Goal: Complete application form: Complete application form

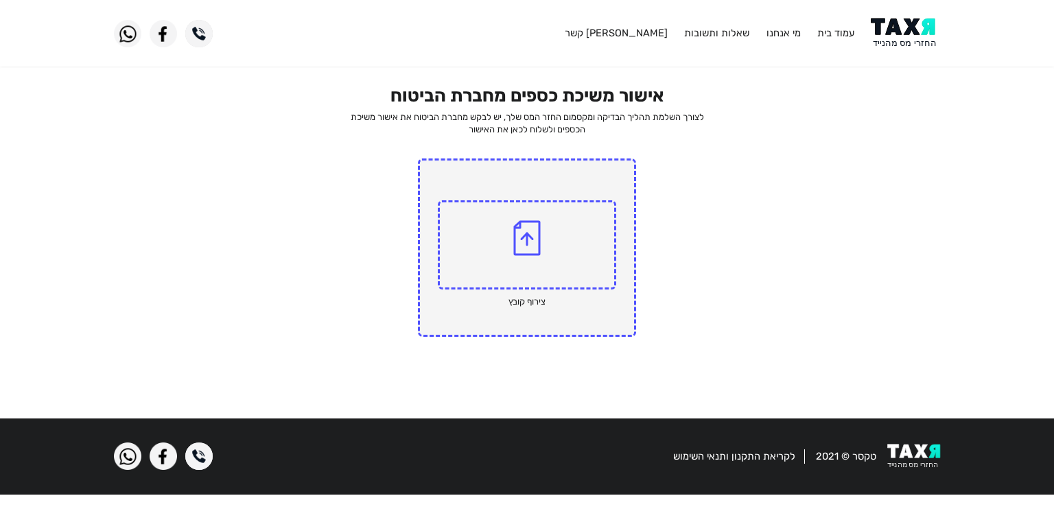
click at [521, 227] on img at bounding box center [526, 238] width 27 height 36
click at [0, 0] on input "file" at bounding box center [0, 0] width 0 height 0
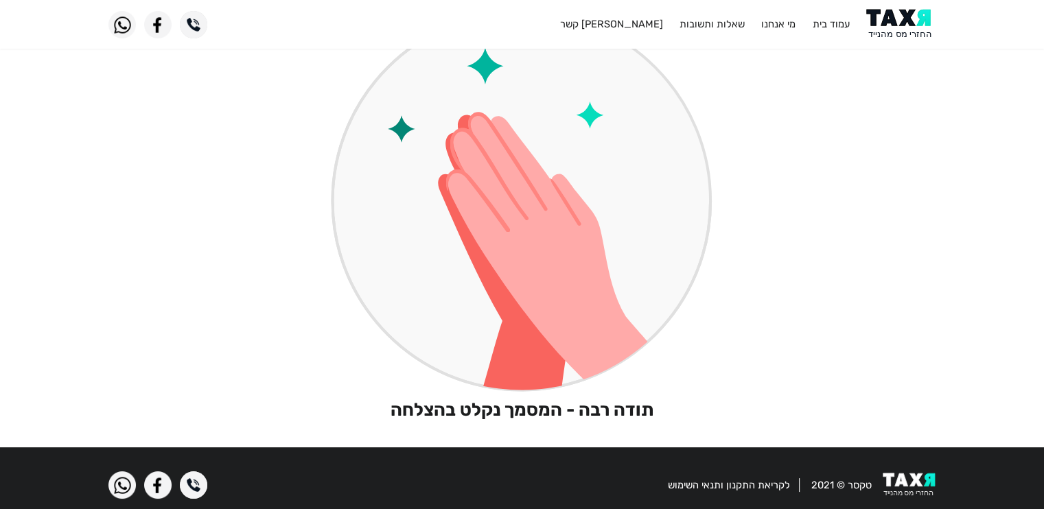
scroll to position [107, 0]
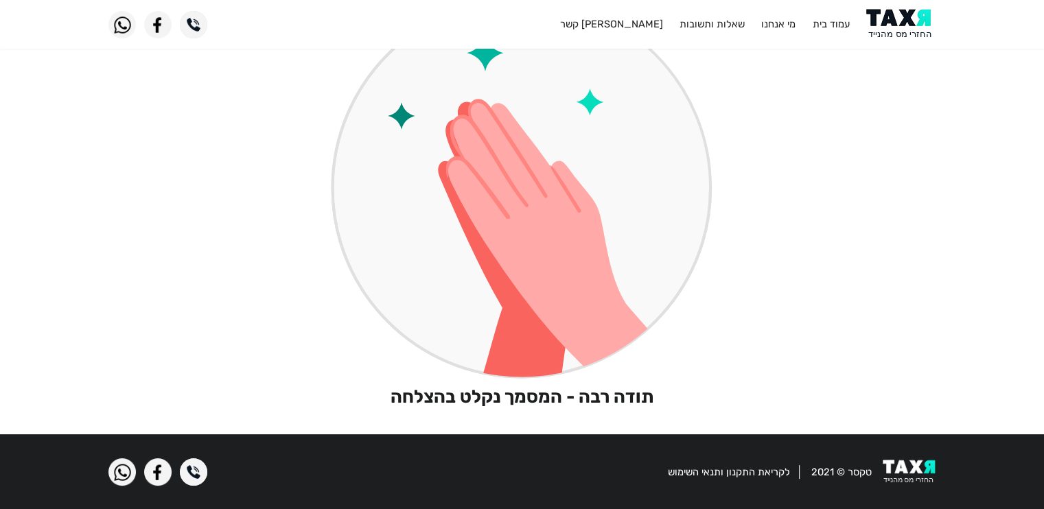
click at [505, 146] on img at bounding box center [522, 172] width 382 height 417
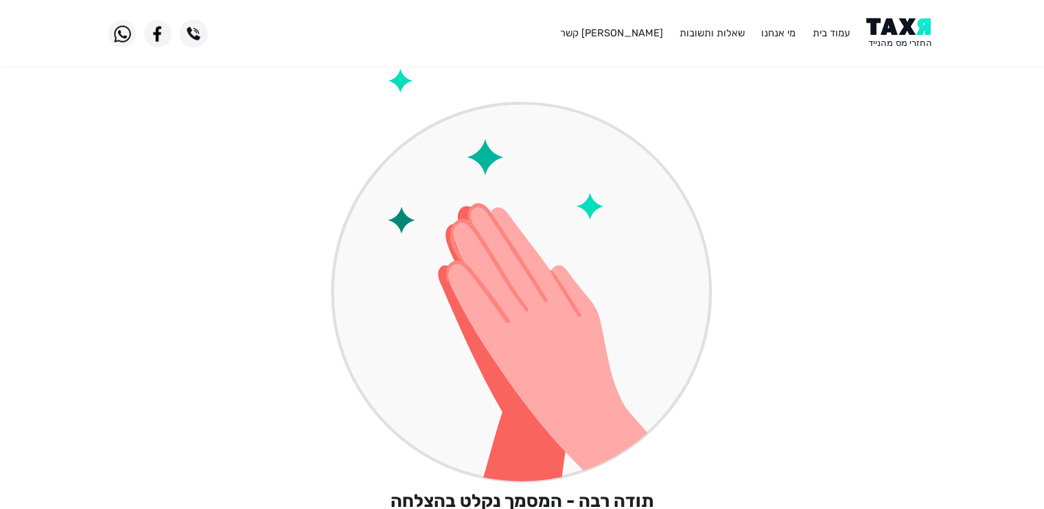
scroll to position [0, 0]
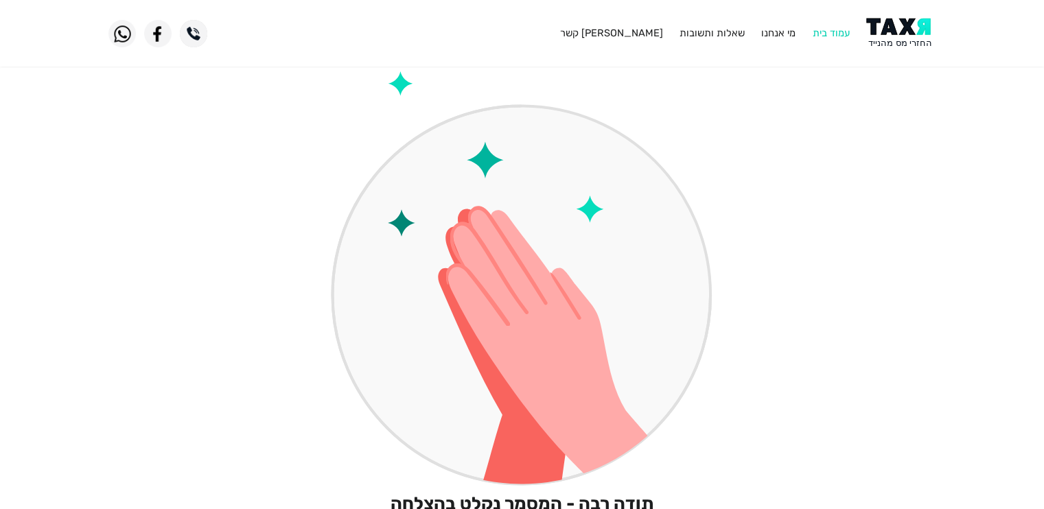
click at [837, 33] on link "עמוד בית" at bounding box center [830, 33] width 37 height 12
click at [367, 87] on img at bounding box center [522, 279] width 382 height 417
click at [439, 172] on img at bounding box center [522, 279] width 382 height 417
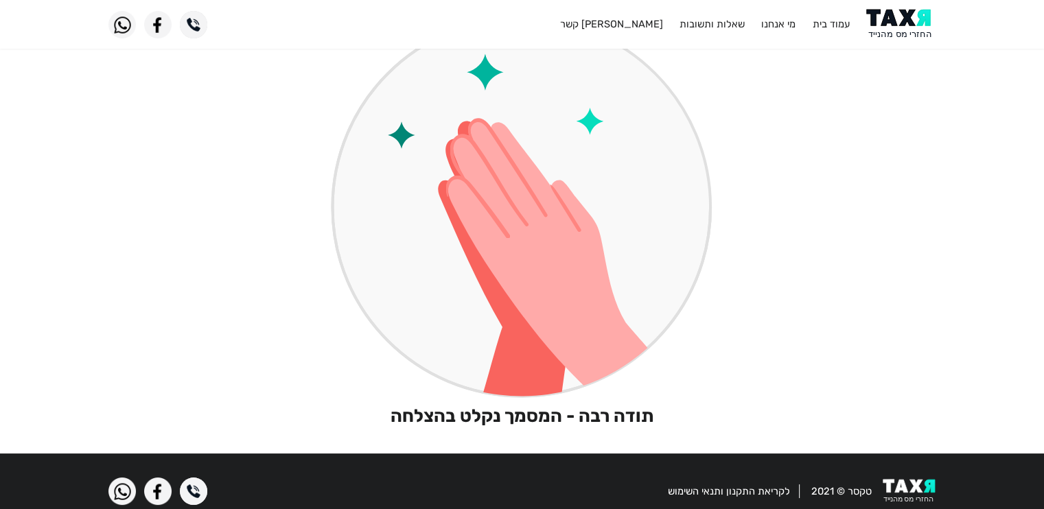
scroll to position [107, 0]
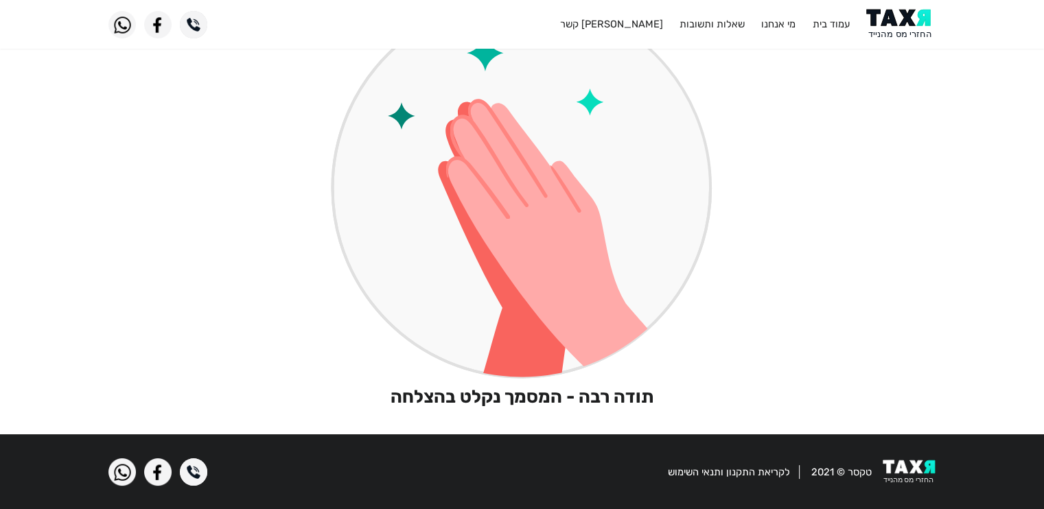
click at [539, 394] on h2 "תודה רבה - המסמך נקלט בהצלחה" at bounding box center [522, 396] width 382 height 21
click at [360, 399] on h2 "תודה רבה - המסמך נקלט בהצלחה" at bounding box center [522, 396] width 382 height 21
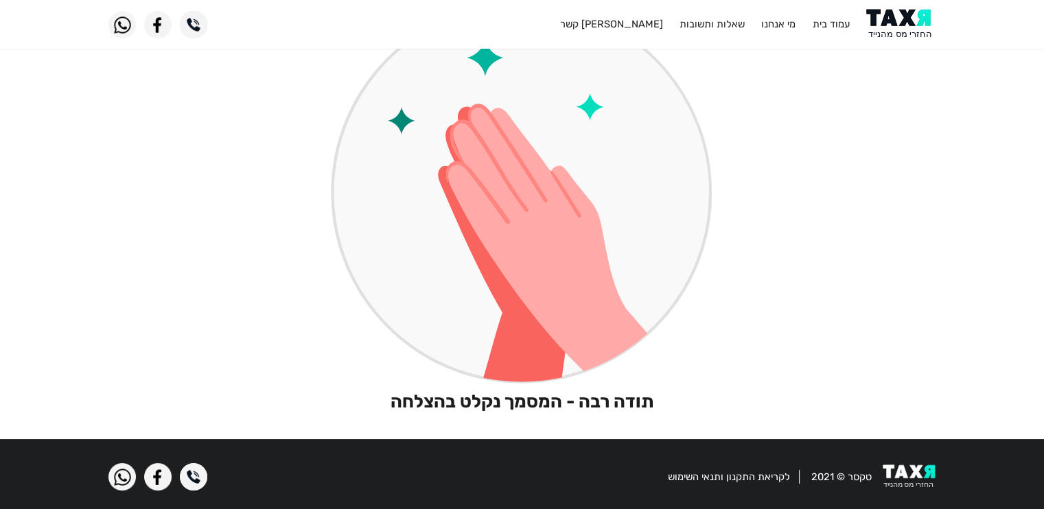
scroll to position [107, 0]
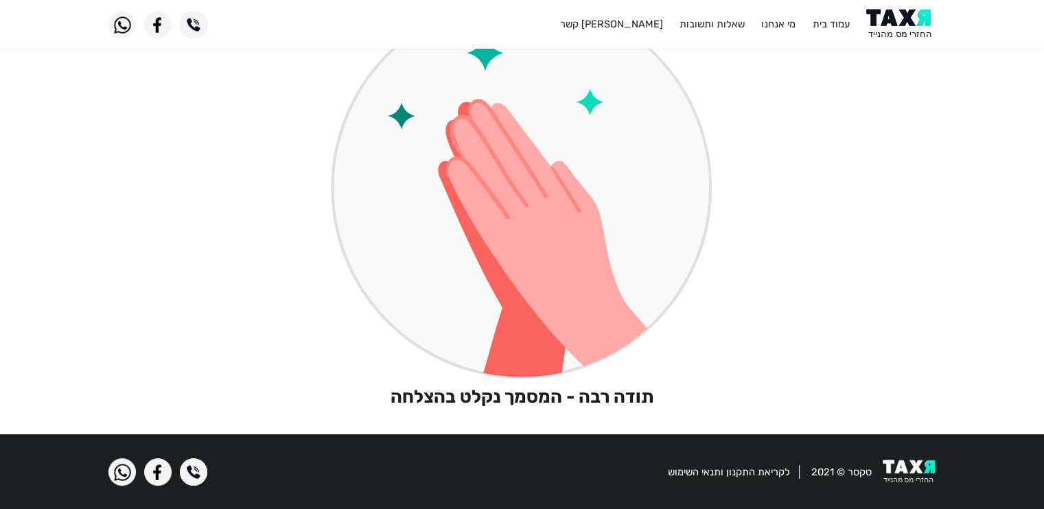
click at [530, 386] on div "תודה רבה - המסמך נקלט בהצלחה" at bounding box center [522, 185] width 382 height 443
drag, startPoint x: 529, startPoint y: 392, endPoint x: 530, endPoint y: 375, distance: 16.5
click at [530, 380] on div "תודה רבה - המסמך נקלט בהצלחה" at bounding box center [522, 185] width 382 height 443
click at [523, 187] on img at bounding box center [522, 172] width 382 height 417
click at [522, 186] on img at bounding box center [522, 172] width 382 height 417
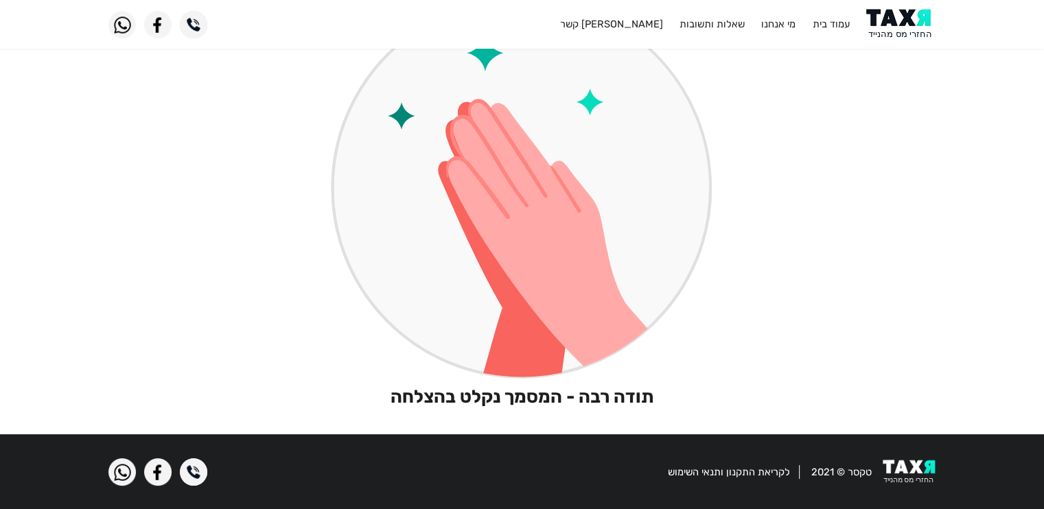
click at [520, 184] on img at bounding box center [522, 172] width 382 height 417
drag, startPoint x: 517, startPoint y: 184, endPoint x: 504, endPoint y: 215, distance: 34.4
click at [504, 215] on img at bounding box center [522, 172] width 382 height 417
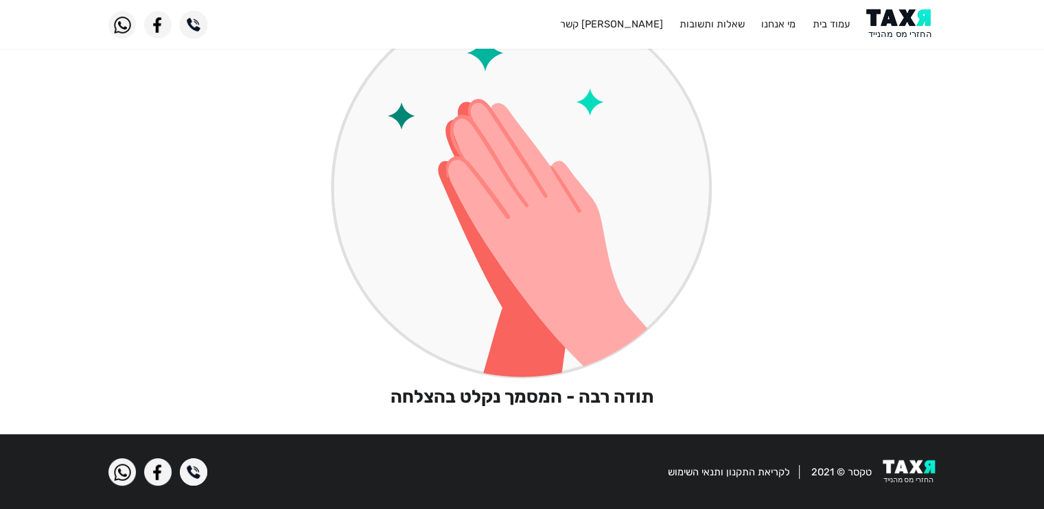
click at [504, 215] on img at bounding box center [522, 172] width 382 height 417
click at [495, 158] on img at bounding box center [522, 172] width 382 height 417
click at [519, 394] on h2 "תודה רבה - המסמך נקלט בהצלחה" at bounding box center [522, 396] width 382 height 21
drag, startPoint x: 519, startPoint y: 395, endPoint x: 509, endPoint y: 395, distance: 9.6
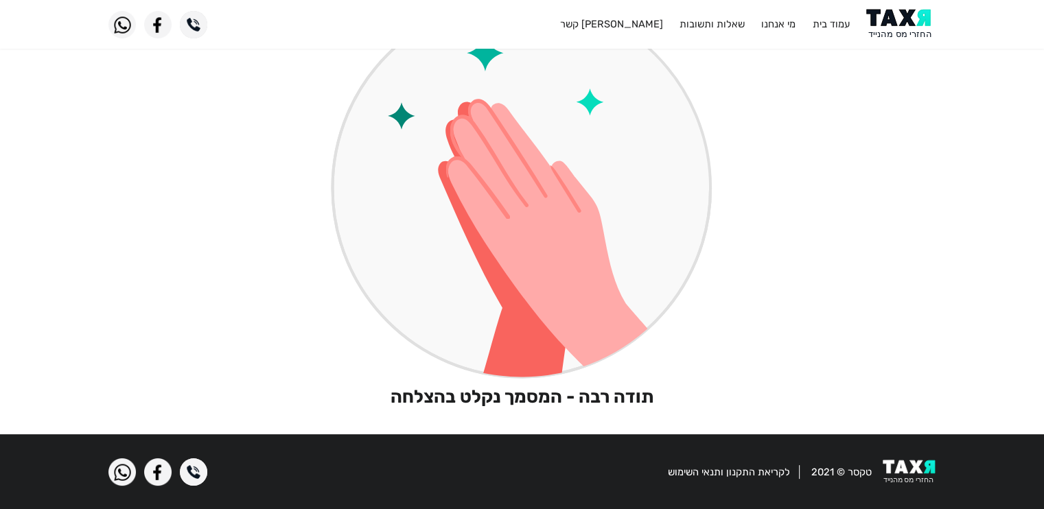
click at [516, 395] on h2 "תודה רבה - המסמך נקלט בהצלחה" at bounding box center [522, 396] width 382 height 21
click at [509, 395] on h2 "תודה רבה - המסמך נקלט בהצלחה" at bounding box center [522, 396] width 382 height 21
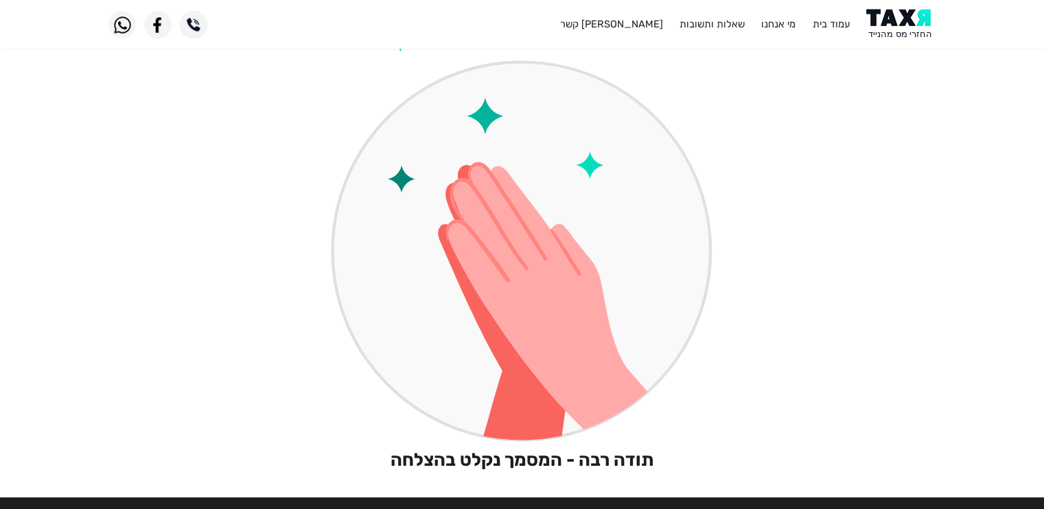
scroll to position [0, 0]
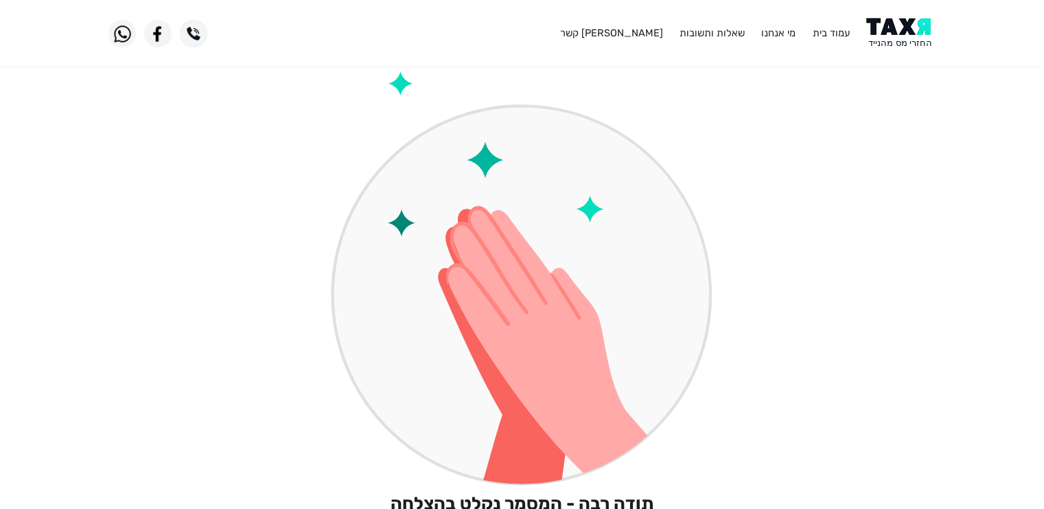
click at [402, 84] on img at bounding box center [522, 279] width 382 height 417
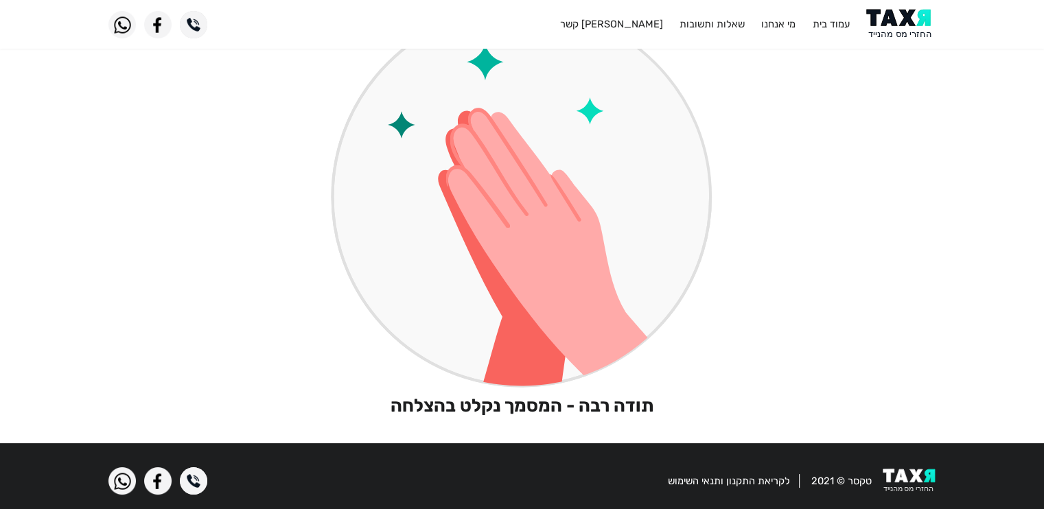
scroll to position [107, 0]
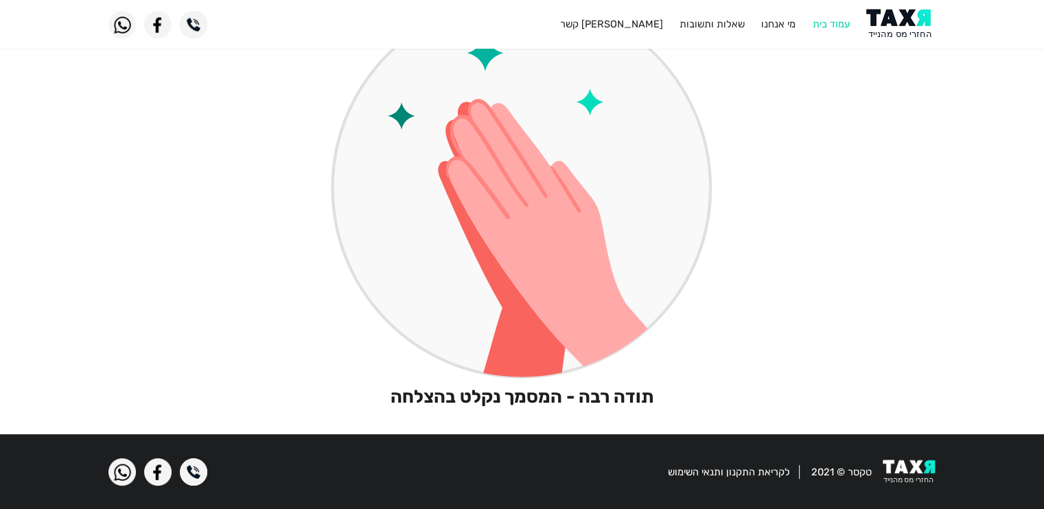
click at [831, 24] on link "עמוד בית" at bounding box center [830, 24] width 37 height 12
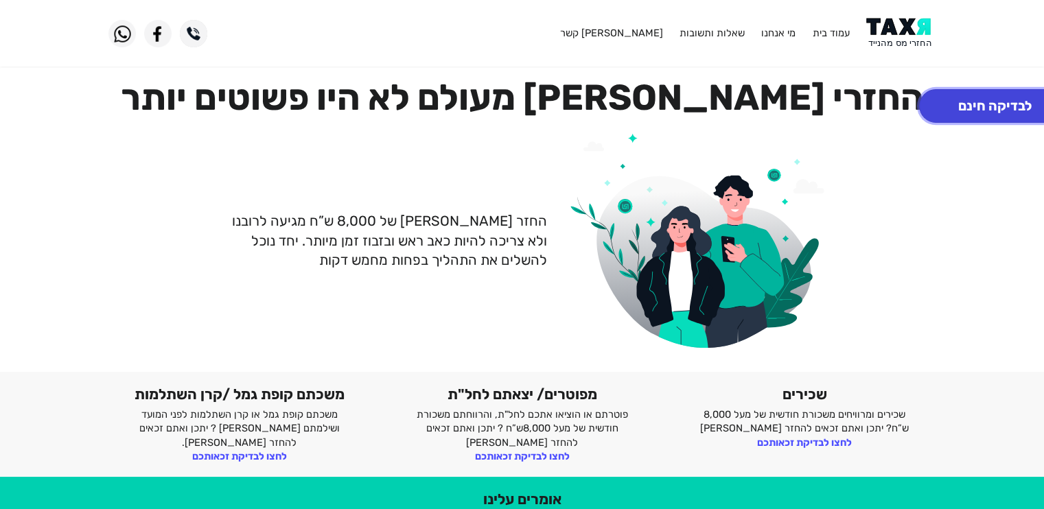
click at [994, 106] on button "לבדיקה חינם" at bounding box center [995, 106] width 152 height 34
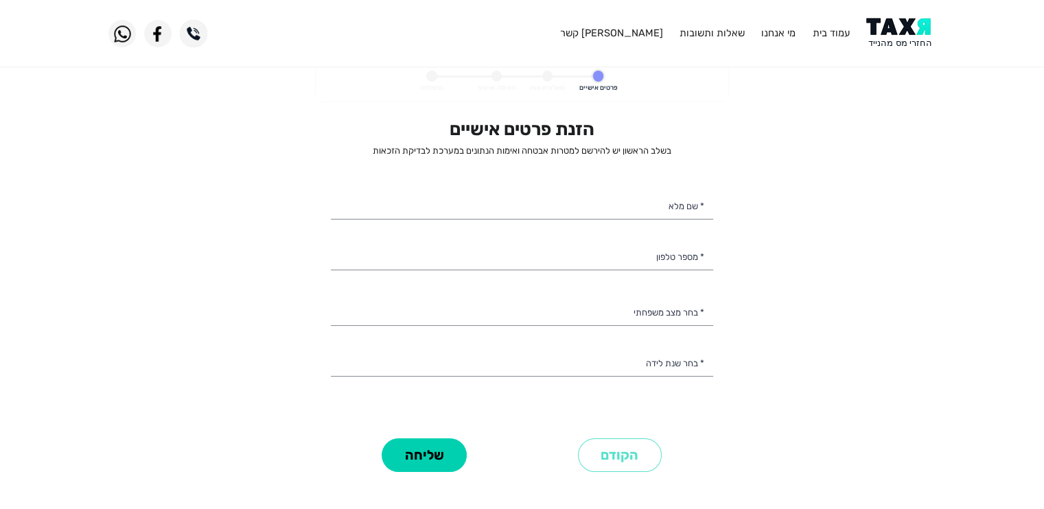
select select
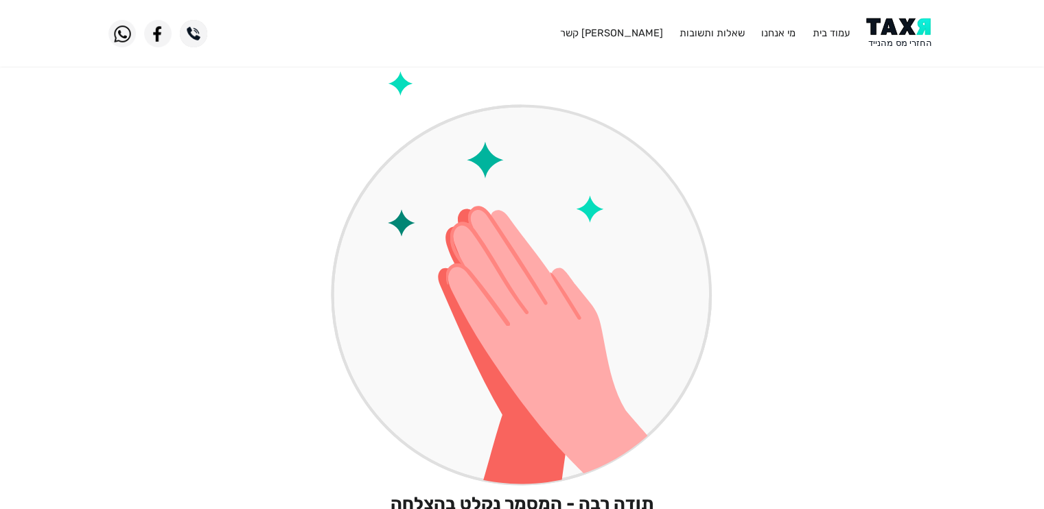
click at [512, 254] on img at bounding box center [522, 279] width 382 height 417
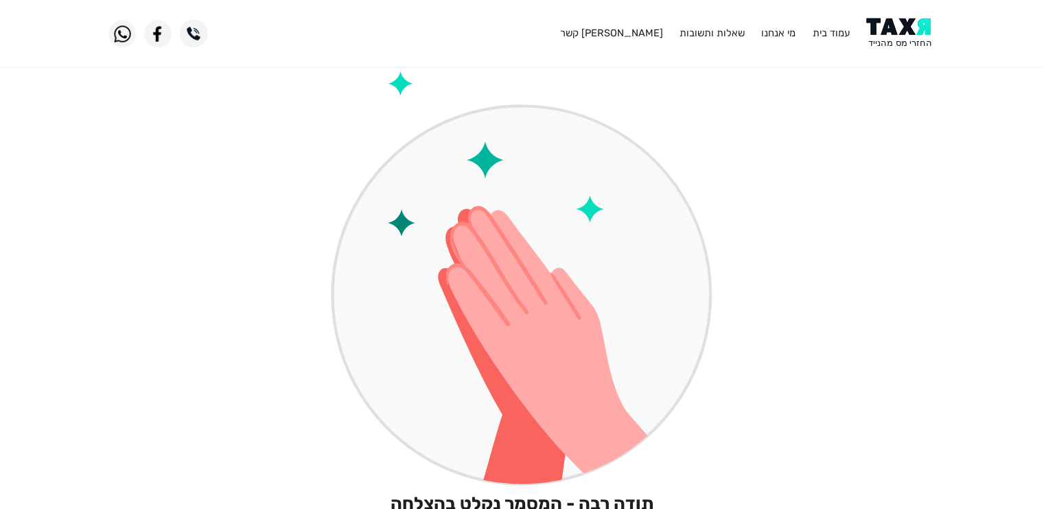
click at [511, 253] on img at bounding box center [522, 279] width 382 height 417
click at [508, 252] on img at bounding box center [522, 279] width 382 height 417
click at [508, 250] on img at bounding box center [522, 279] width 382 height 417
click at [500, 242] on img at bounding box center [522, 279] width 382 height 417
click at [398, 80] on img at bounding box center [522, 279] width 382 height 417
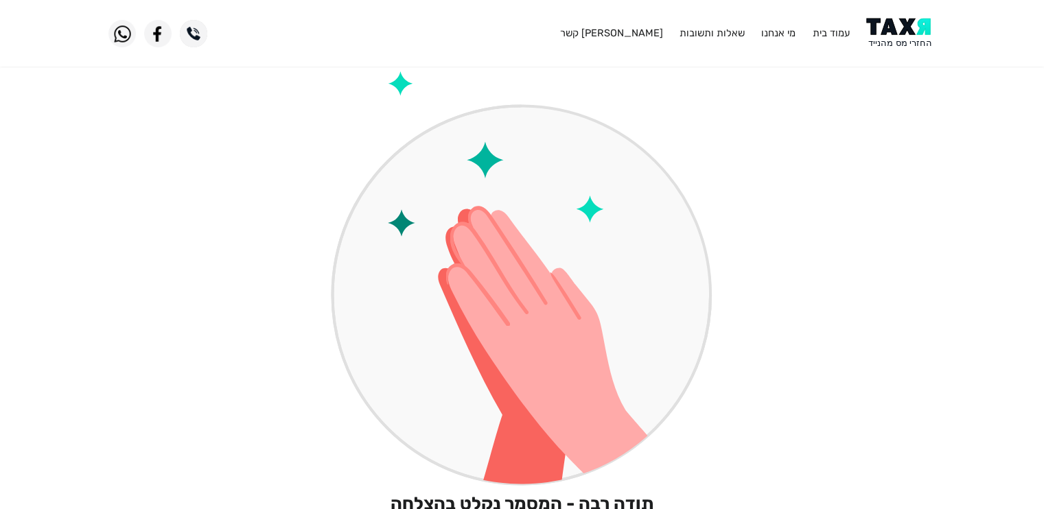
drag, startPoint x: 398, startPoint y: 80, endPoint x: 431, endPoint y: 118, distance: 50.6
click at [403, 93] on img at bounding box center [522, 279] width 382 height 417
click at [486, 159] on img at bounding box center [522, 279] width 382 height 417
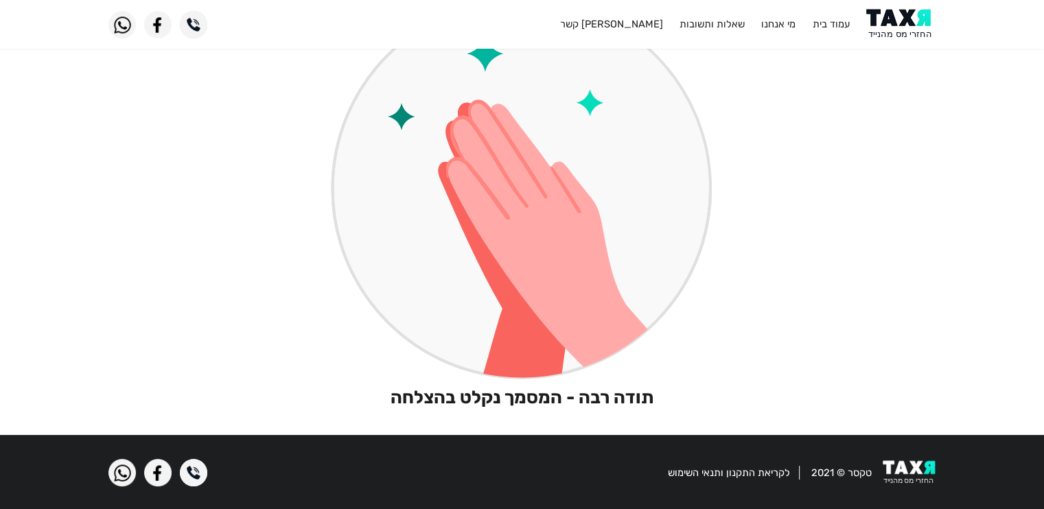
scroll to position [107, 0]
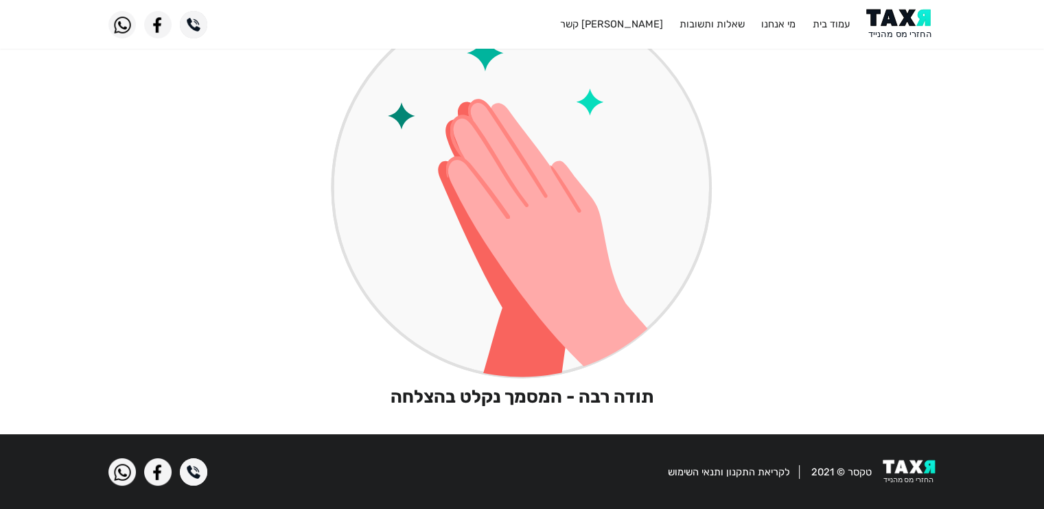
click at [570, 289] on img at bounding box center [522, 172] width 382 height 417
drag, startPoint x: 570, startPoint y: 288, endPoint x: 563, endPoint y: 314, distance: 27.1
click at [568, 292] on img at bounding box center [522, 172] width 382 height 417
drag, startPoint x: 475, startPoint y: 399, endPoint x: 460, endPoint y: 395, distance: 15.0
click at [467, 398] on h2 "תודה רבה - המסמך נקלט בהצלחה" at bounding box center [522, 396] width 382 height 21
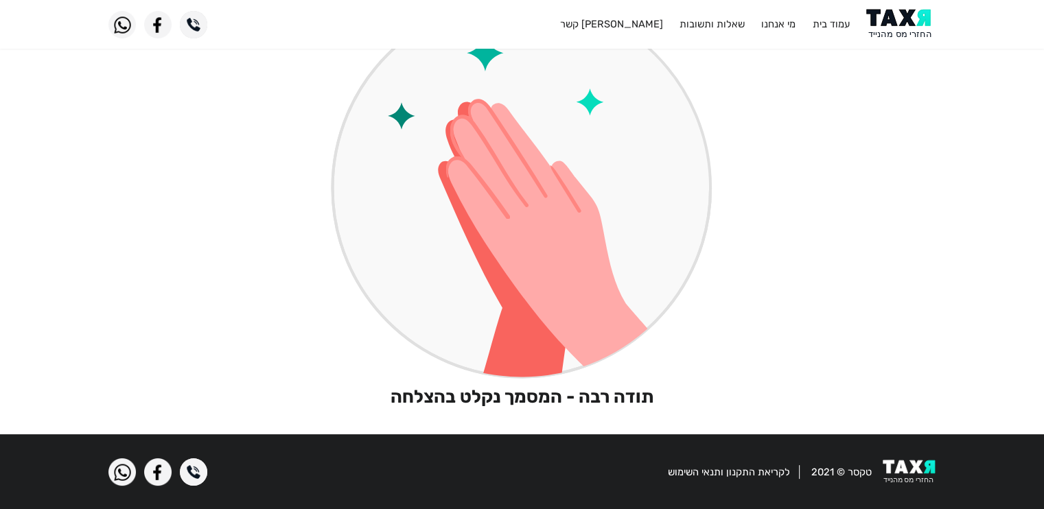
drag, startPoint x: 457, startPoint y: 395, endPoint x: 442, endPoint y: 395, distance: 15.1
click at [452, 395] on h2 "תודה רבה - המסמך נקלט בהצלחה" at bounding box center [522, 396] width 382 height 21
drag, startPoint x: 442, startPoint y: 395, endPoint x: 425, endPoint y: 395, distance: 16.5
click at [425, 395] on h2 "תודה רבה - המסמך נקלט בהצלחה" at bounding box center [522, 396] width 382 height 21
click at [543, 303] on img at bounding box center [522, 172] width 382 height 417
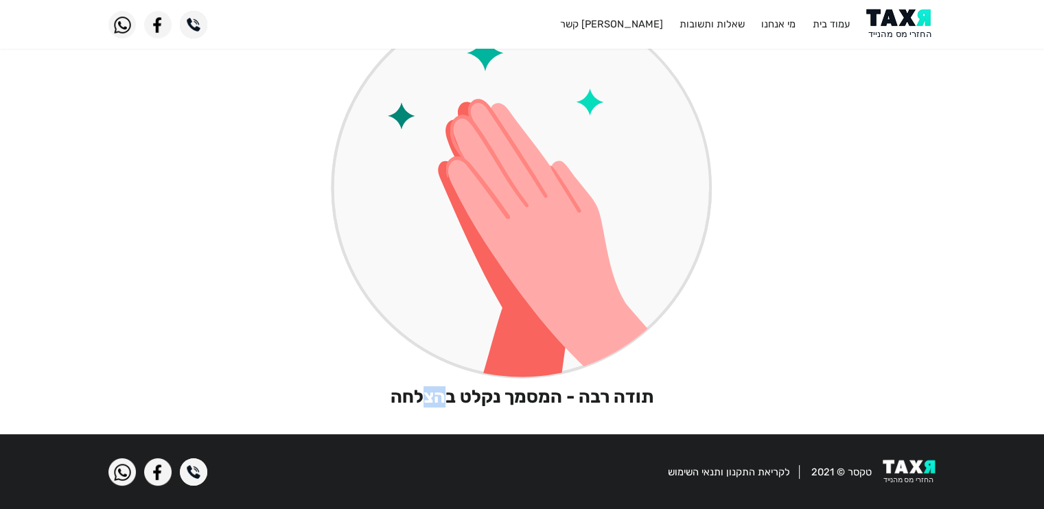
click at [544, 298] on img at bounding box center [522, 172] width 382 height 417
click at [544, 297] on img at bounding box center [522, 172] width 382 height 417
click at [543, 296] on img at bounding box center [522, 172] width 382 height 417
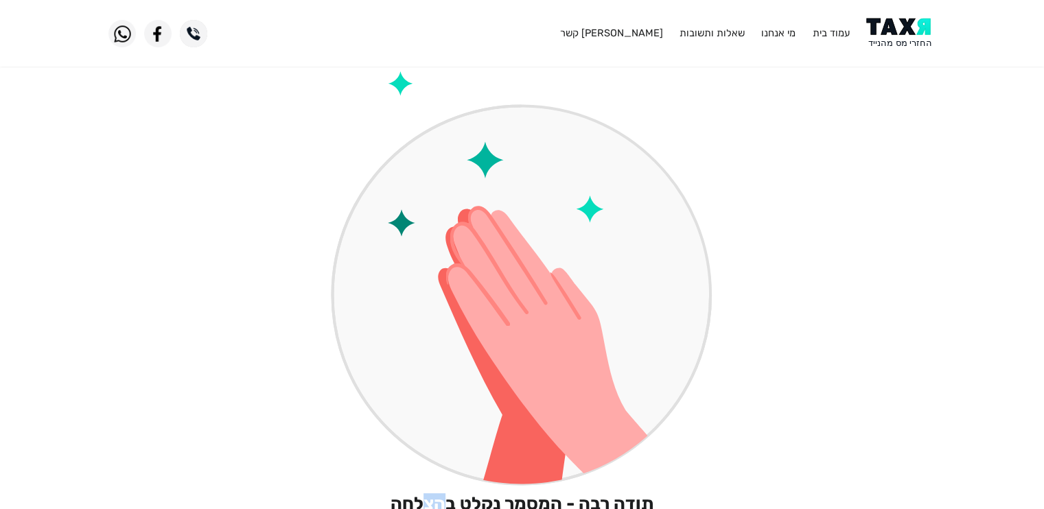
click at [453, 268] on img at bounding box center [522, 279] width 382 height 417
click at [453, 265] on img at bounding box center [522, 279] width 382 height 417
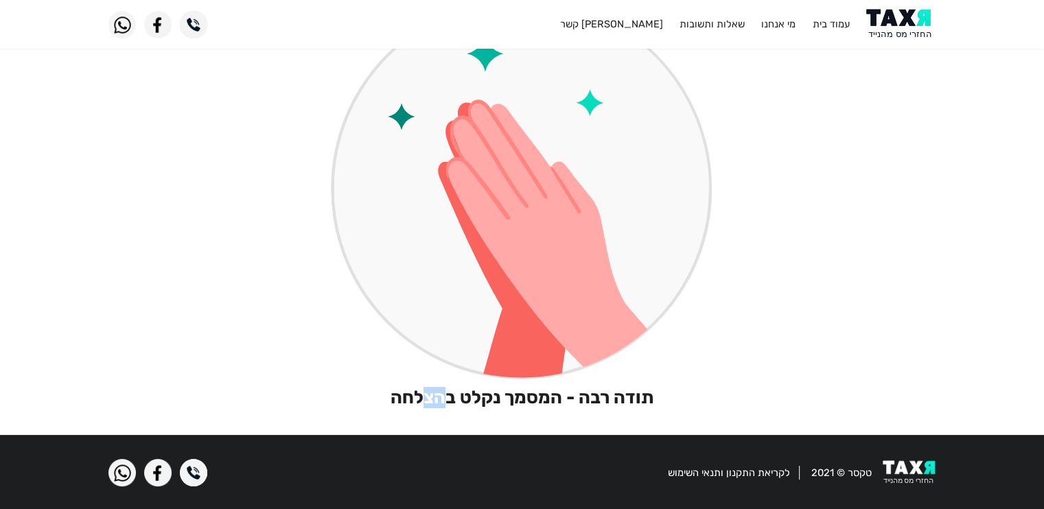
scroll to position [107, 0]
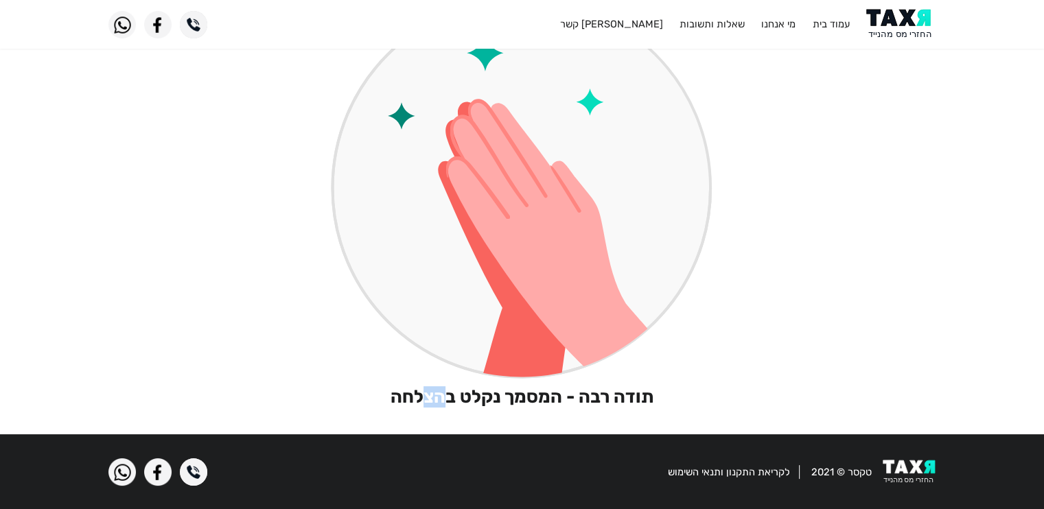
click at [572, 216] on img at bounding box center [522, 172] width 382 height 417
click at [579, 233] on img at bounding box center [522, 172] width 382 height 417
click at [580, 233] on img at bounding box center [522, 172] width 382 height 417
click at [952, 201] on insurance-withdrawal-certificate-upload "אישור משיכת כספים מחברת הביטוח לצורך השלמת תהליך הבדיקה ומקסמום החזר המס שלך, י…" at bounding box center [522, 190] width 1044 height 470
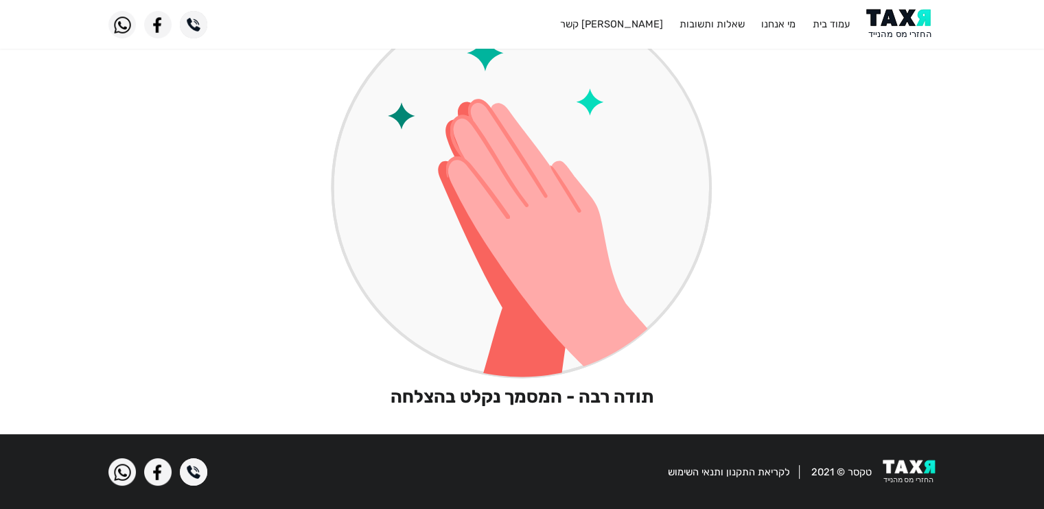
click at [944, 200] on insurance-withdrawal-certificate-upload "אישור משיכת כספים מחברת הביטוח לצורך השלמת תהליך הבדיקה ומקסמום החזר המס שלך, י…" at bounding box center [522, 190] width 1044 height 470
click at [932, 202] on insurance-withdrawal-certificate-upload "אישור משיכת כספים מחברת הביטוח לצורך השלמת תהליך הבדיקה ומקסמום החזר המס שלך, י…" at bounding box center [522, 190] width 1044 height 470
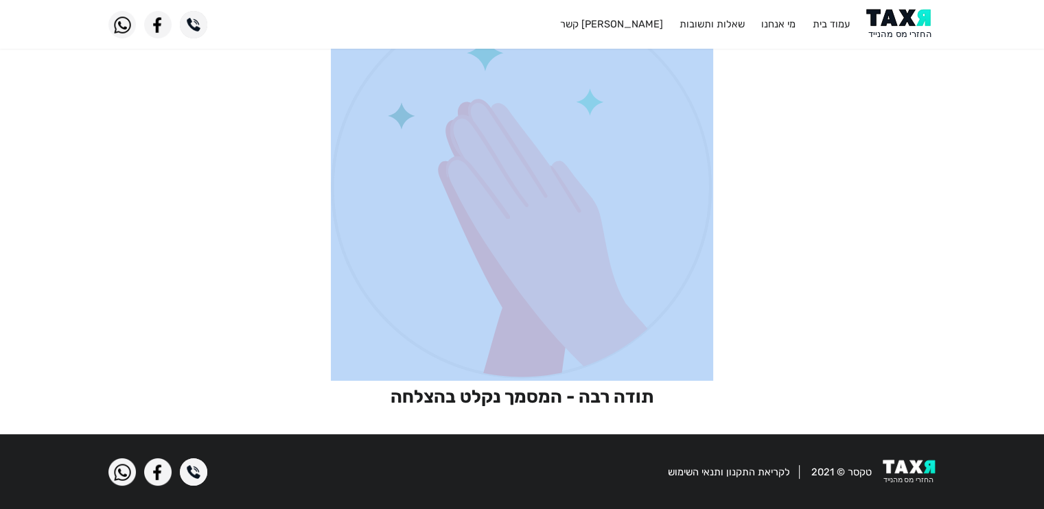
drag, startPoint x: 932, startPoint y: 202, endPoint x: 772, endPoint y: 207, distance: 159.9
click at [930, 202] on insurance-withdrawal-certificate-upload "אישור משיכת כספים מחברת הביטוח לצורך השלמת תהליך הבדיקה ומקסמום החזר המס שלך, י…" at bounding box center [522, 190] width 1044 height 470
click at [673, 209] on img at bounding box center [522, 172] width 382 height 417
click at [670, 209] on img at bounding box center [522, 172] width 382 height 417
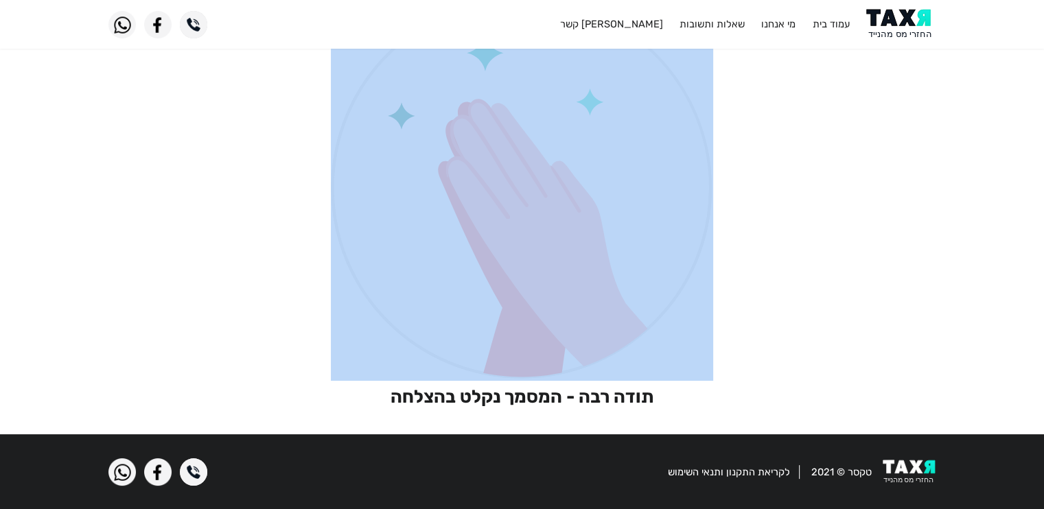
click at [670, 209] on img at bounding box center [522, 172] width 382 height 417
click at [226, 249] on insurance-withdrawal-certificate-upload "אישור משיכת כספים מחברת הביטוח לצורך השלמת תהליך הבדיקה ומקסמום החזר המס שלך, י…" at bounding box center [522, 190] width 1044 height 470
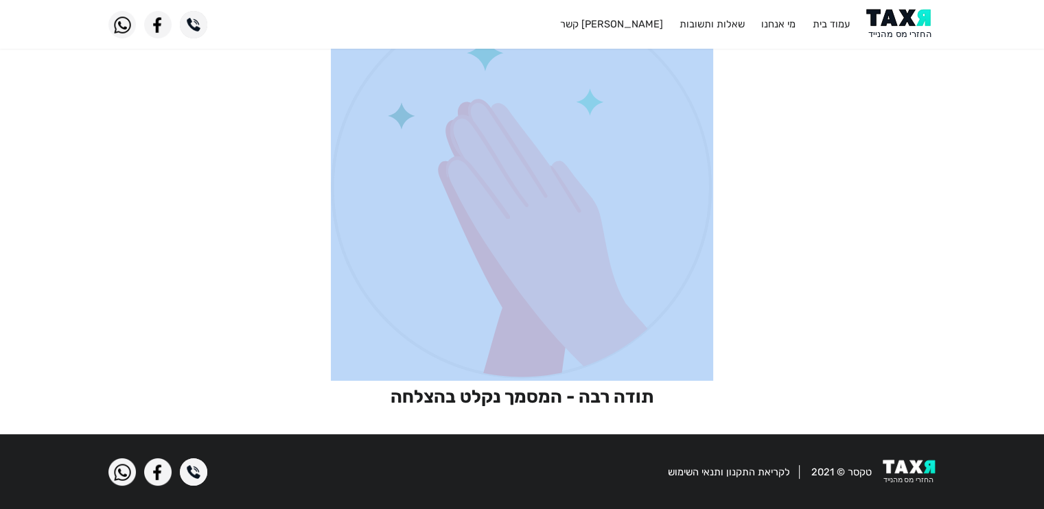
click at [226, 249] on insurance-withdrawal-certificate-upload "אישור משיכת כספים מחברת הביטוח לצורך השלמת תהליך הבדיקה ומקסמום החזר המס שלך, י…" at bounding box center [522, 190] width 1044 height 470
click at [388, 202] on img at bounding box center [522, 172] width 382 height 417
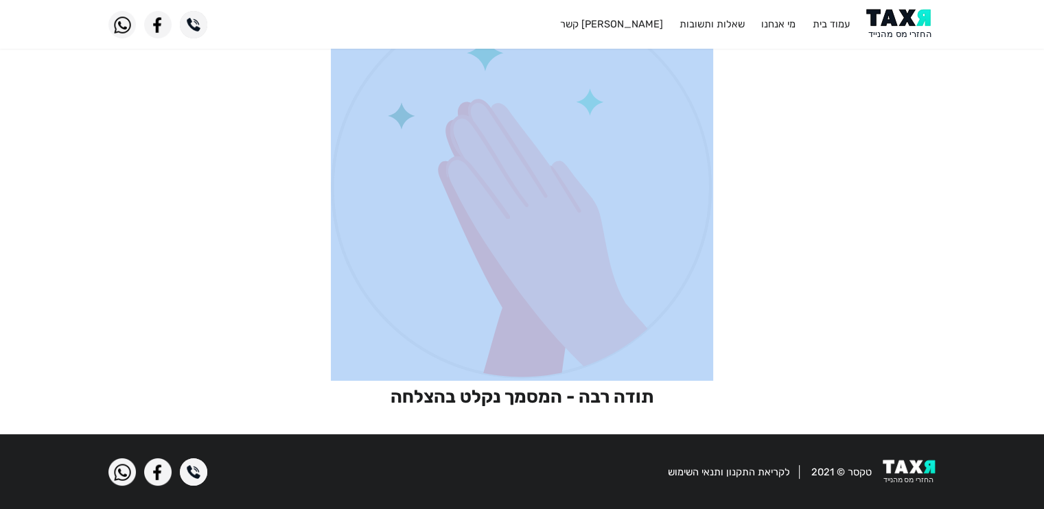
drag, startPoint x: 388, startPoint y: 202, endPoint x: 419, endPoint y: 202, distance: 30.2
click at [390, 202] on img at bounding box center [522, 172] width 382 height 417
click at [448, 194] on img at bounding box center [522, 172] width 382 height 417
click at [233, 239] on insurance-withdrawal-certificate-upload "אישור משיכת כספים מחברת הביטוח לצורך השלמת תהליך הבדיקה ומקסמום החזר המס שלך, י…" at bounding box center [522, 190] width 1044 height 470
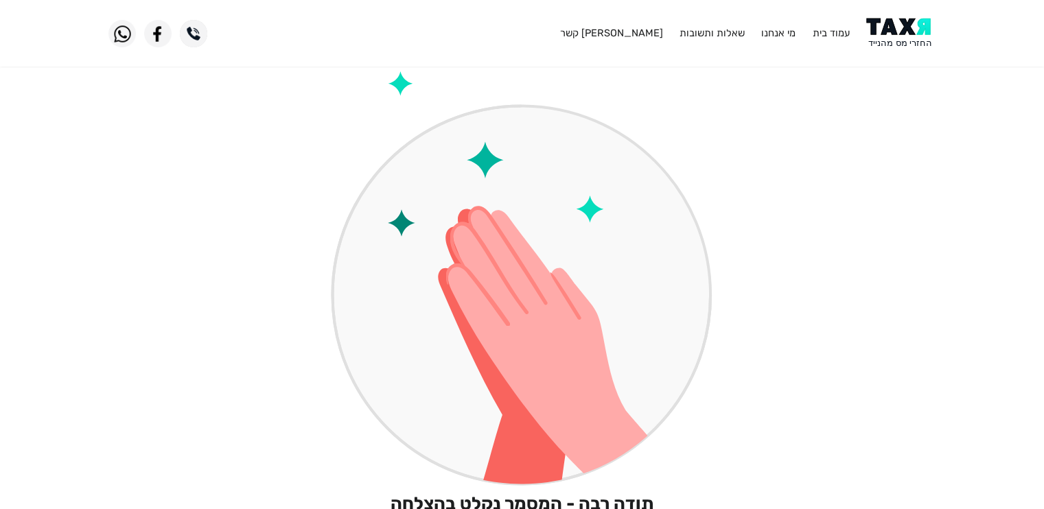
scroll to position [0, 0]
